Goal: Check status: Check status

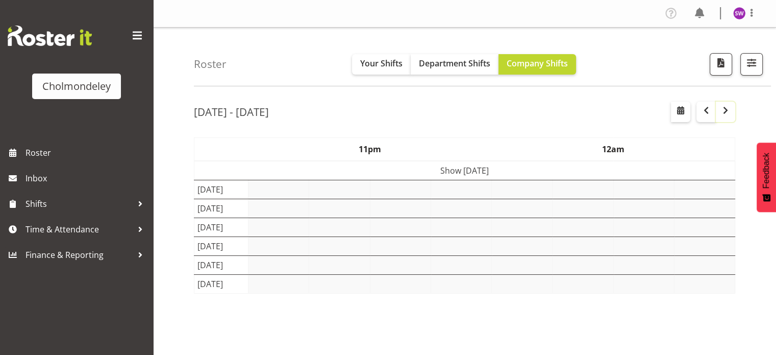
click at [724, 117] on span "button" at bounding box center [725, 110] width 3 height 13
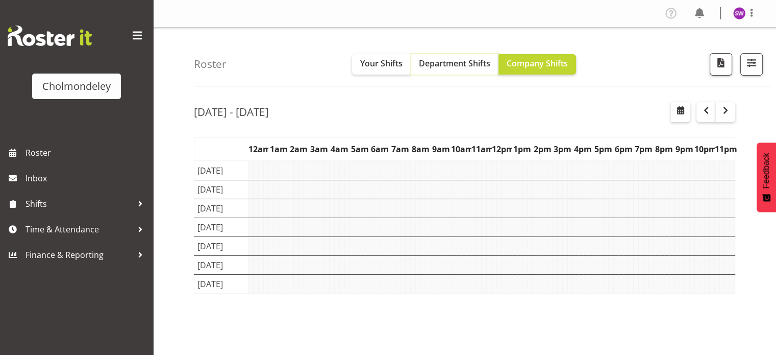
click at [429, 67] on span "Department Shifts" at bounding box center [454, 63] width 71 height 11
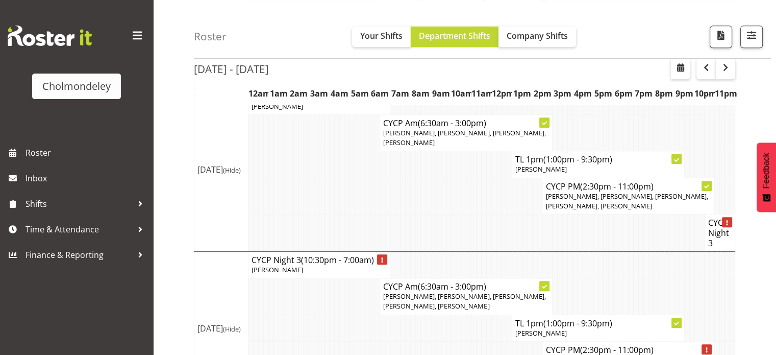
scroll to position [564, 0]
click at [731, 66] on span "button" at bounding box center [726, 67] width 12 height 12
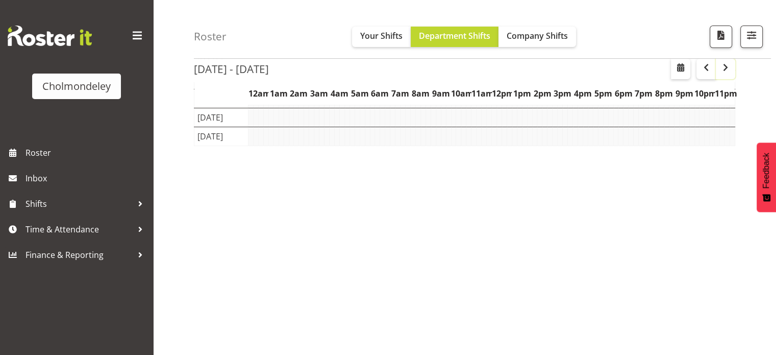
scroll to position [147, 0]
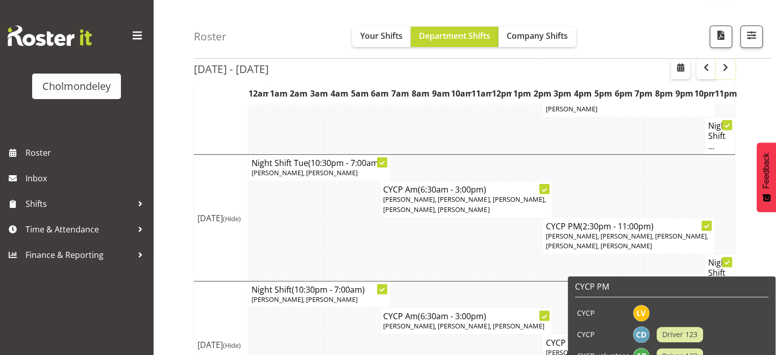
scroll to position [303, 0]
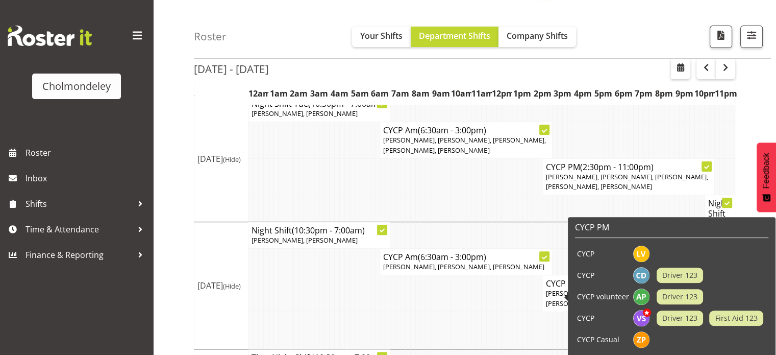
click at [174, 215] on div "Roster Your Shifts Department Shifts Company Shifts All Locations [GEOGRAPHIC_D…" at bounding box center [464, 236] width 623 height 1022
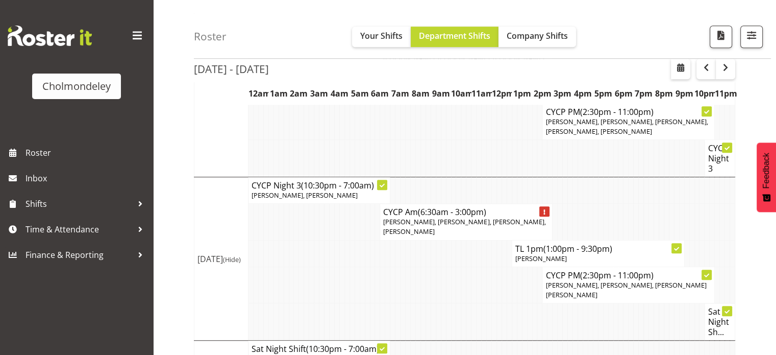
scroll to position [662, 0]
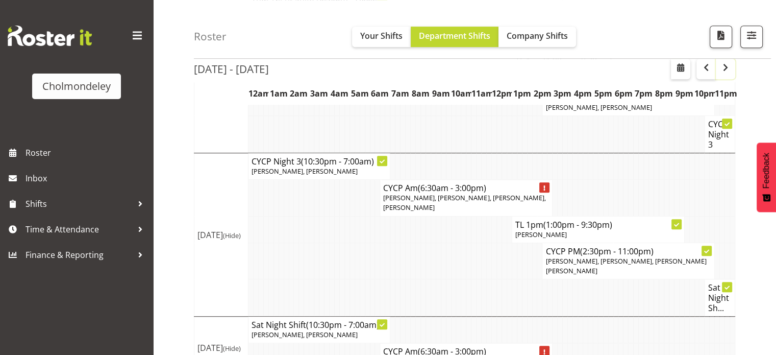
click at [726, 69] on span "button" at bounding box center [726, 67] width 12 height 12
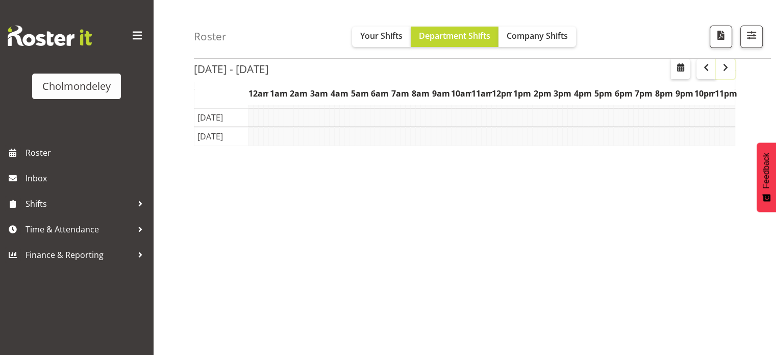
scroll to position [147, 0]
